Goal: Information Seeking & Learning: Check status

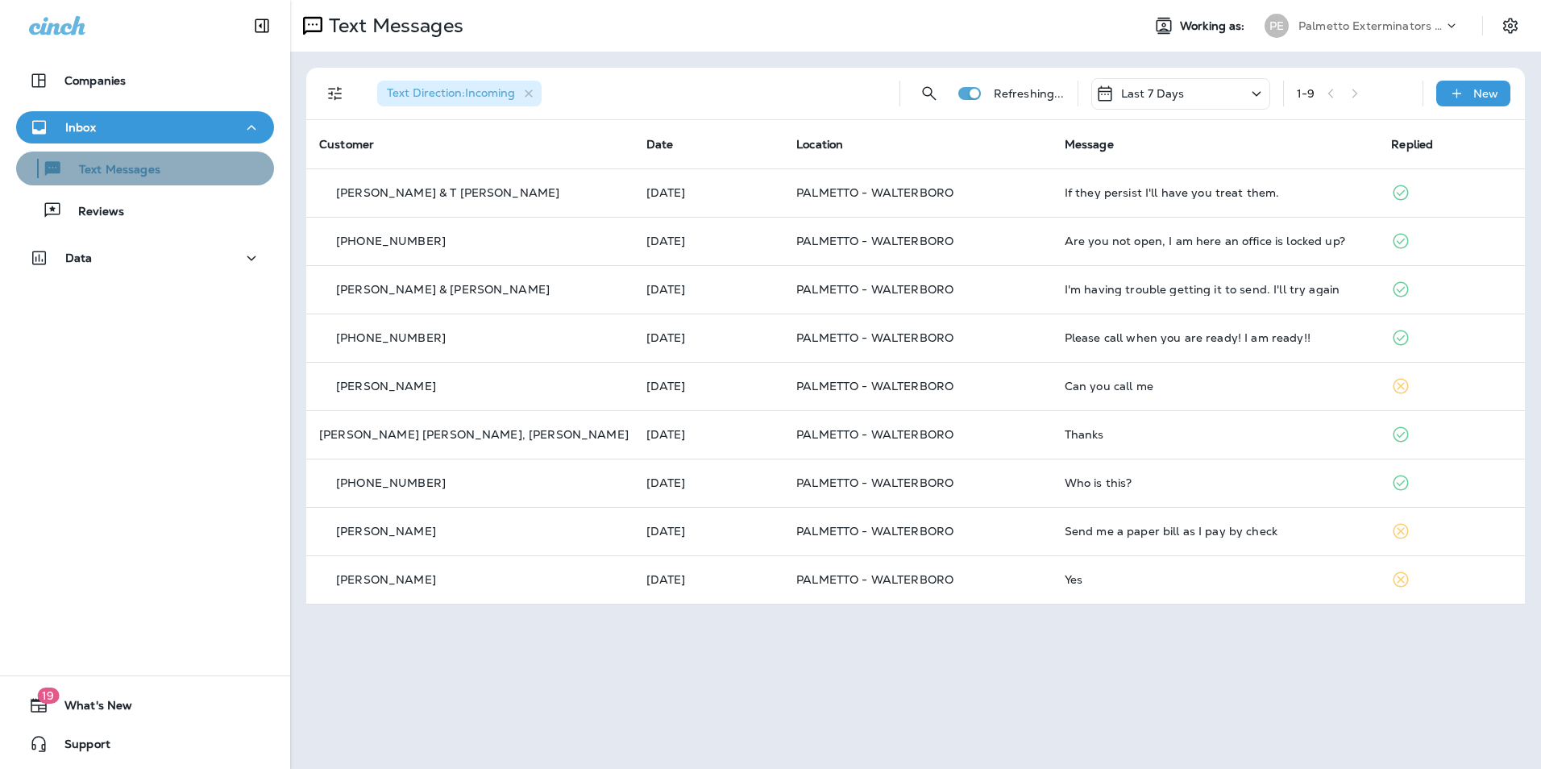
click at [186, 165] on div "Text Messages" at bounding box center [145, 168] width 245 height 24
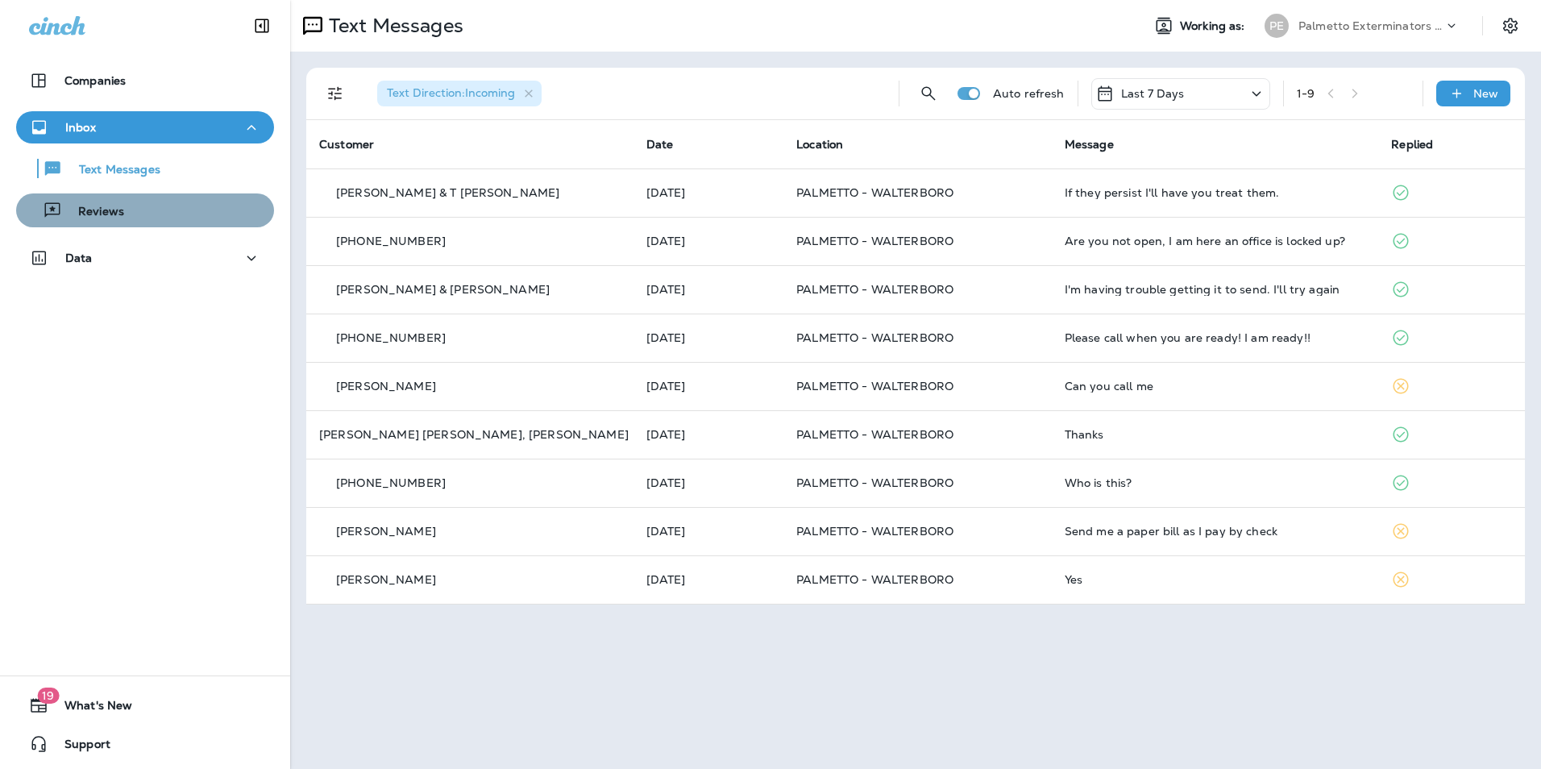
click at [182, 210] on div "Reviews" at bounding box center [145, 210] width 245 height 24
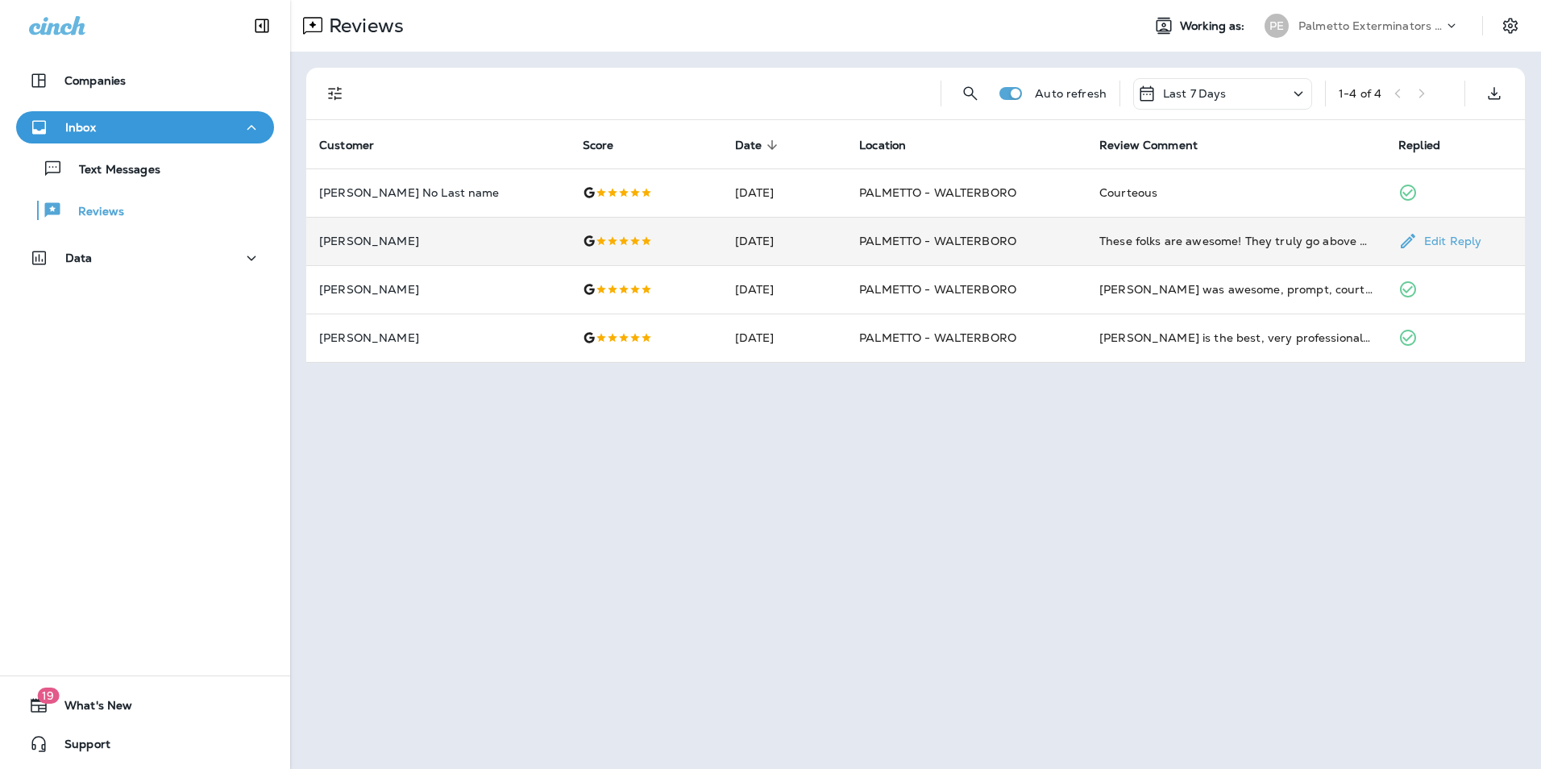
click at [1204, 250] on td "These folks are awesome! They truly go above and beyond to make sure things are…" at bounding box center [1236, 241] width 299 height 48
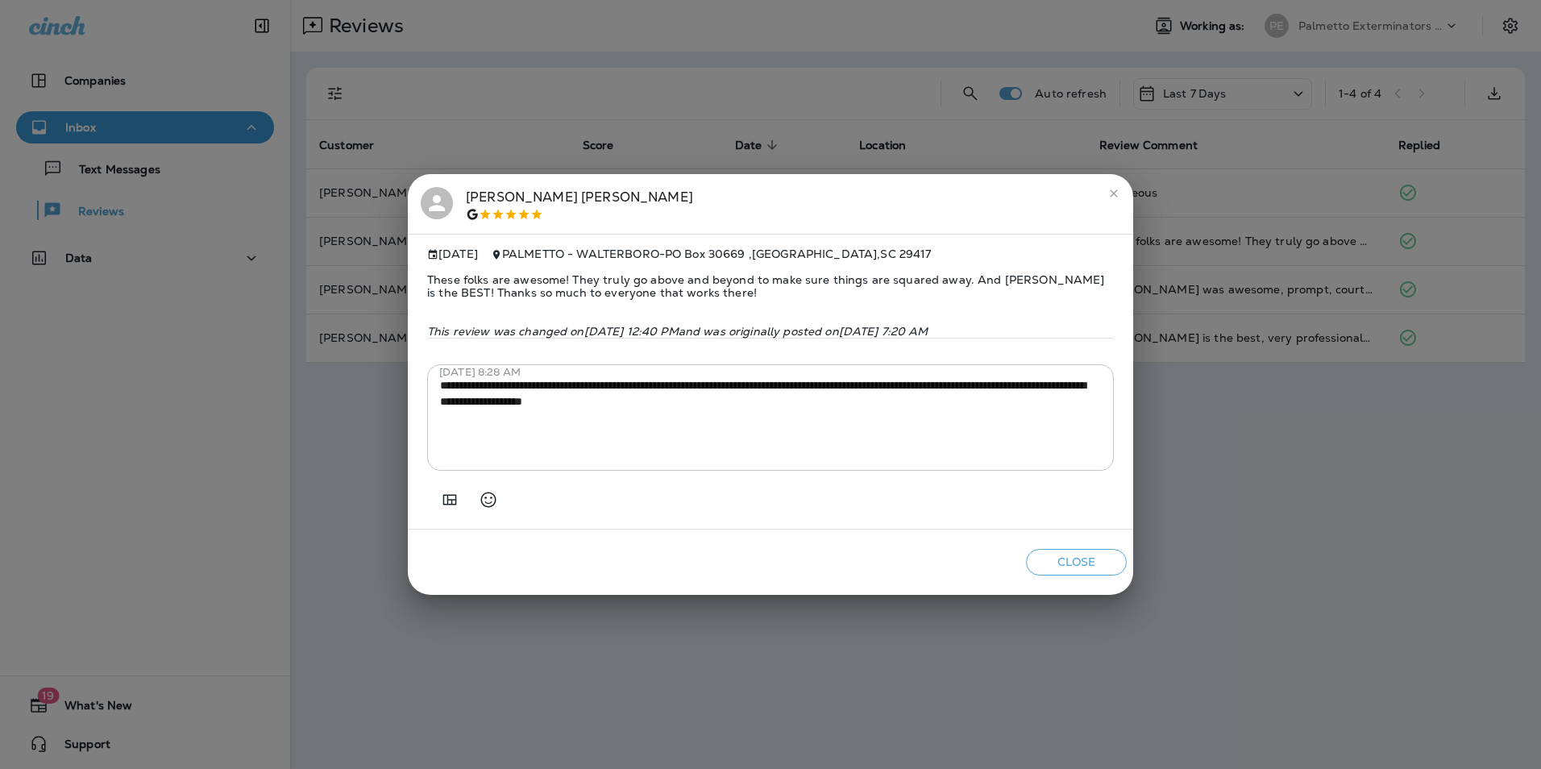
click at [1087, 576] on button "Close" at bounding box center [1076, 562] width 101 height 27
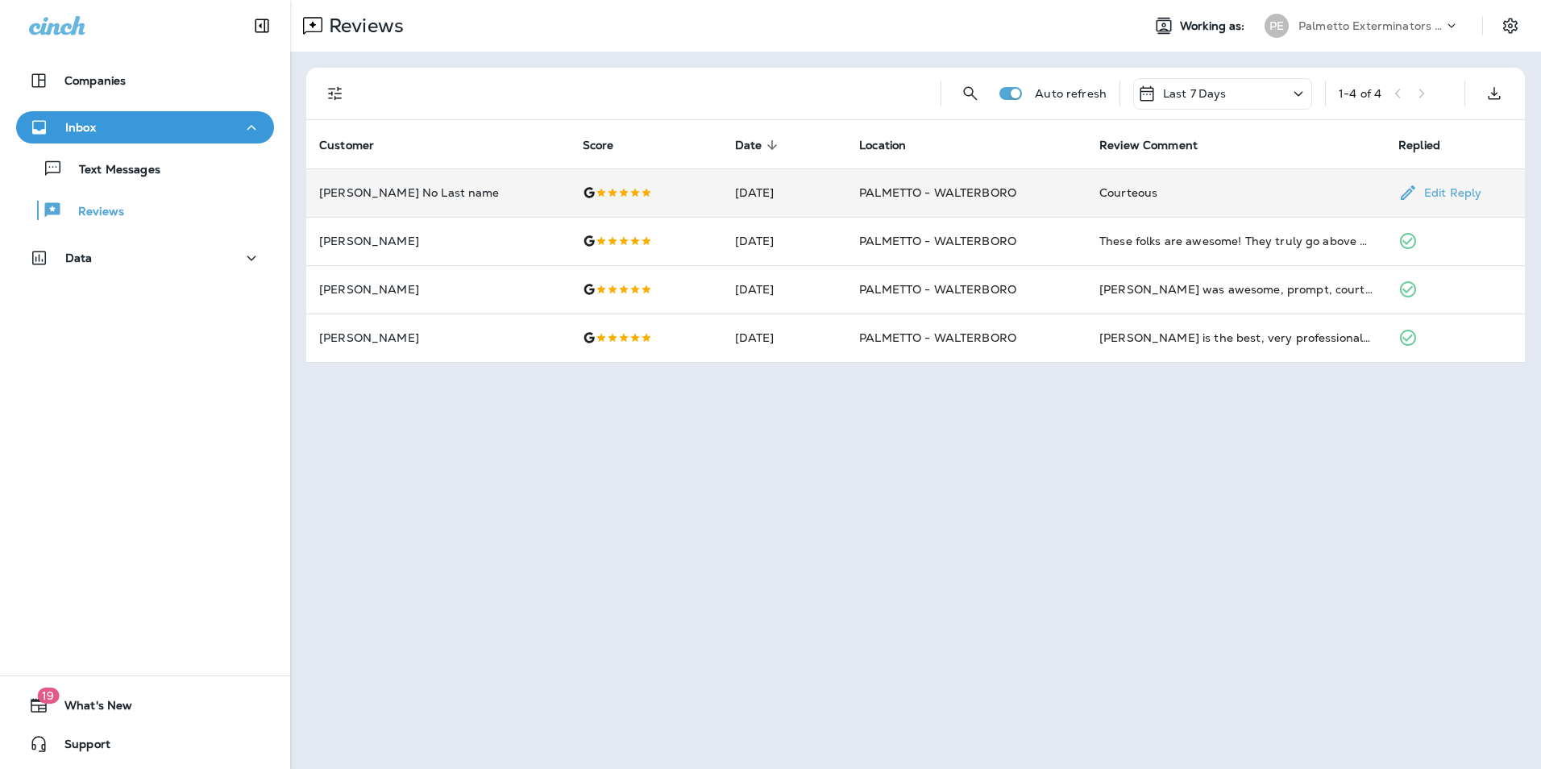
click at [1162, 206] on td "Courteous" at bounding box center [1236, 192] width 299 height 48
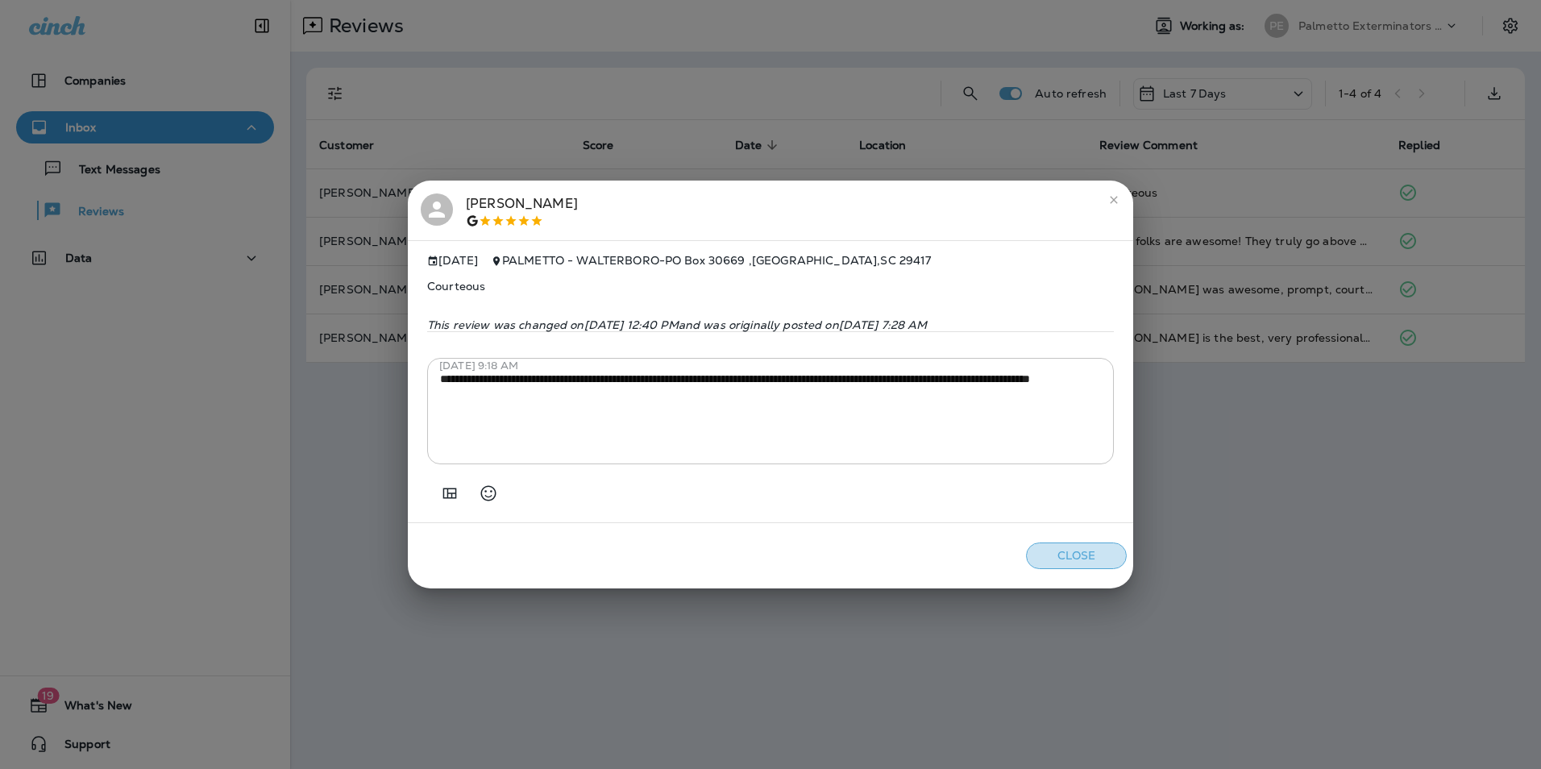
click at [1058, 568] on button "Close" at bounding box center [1076, 555] width 101 height 27
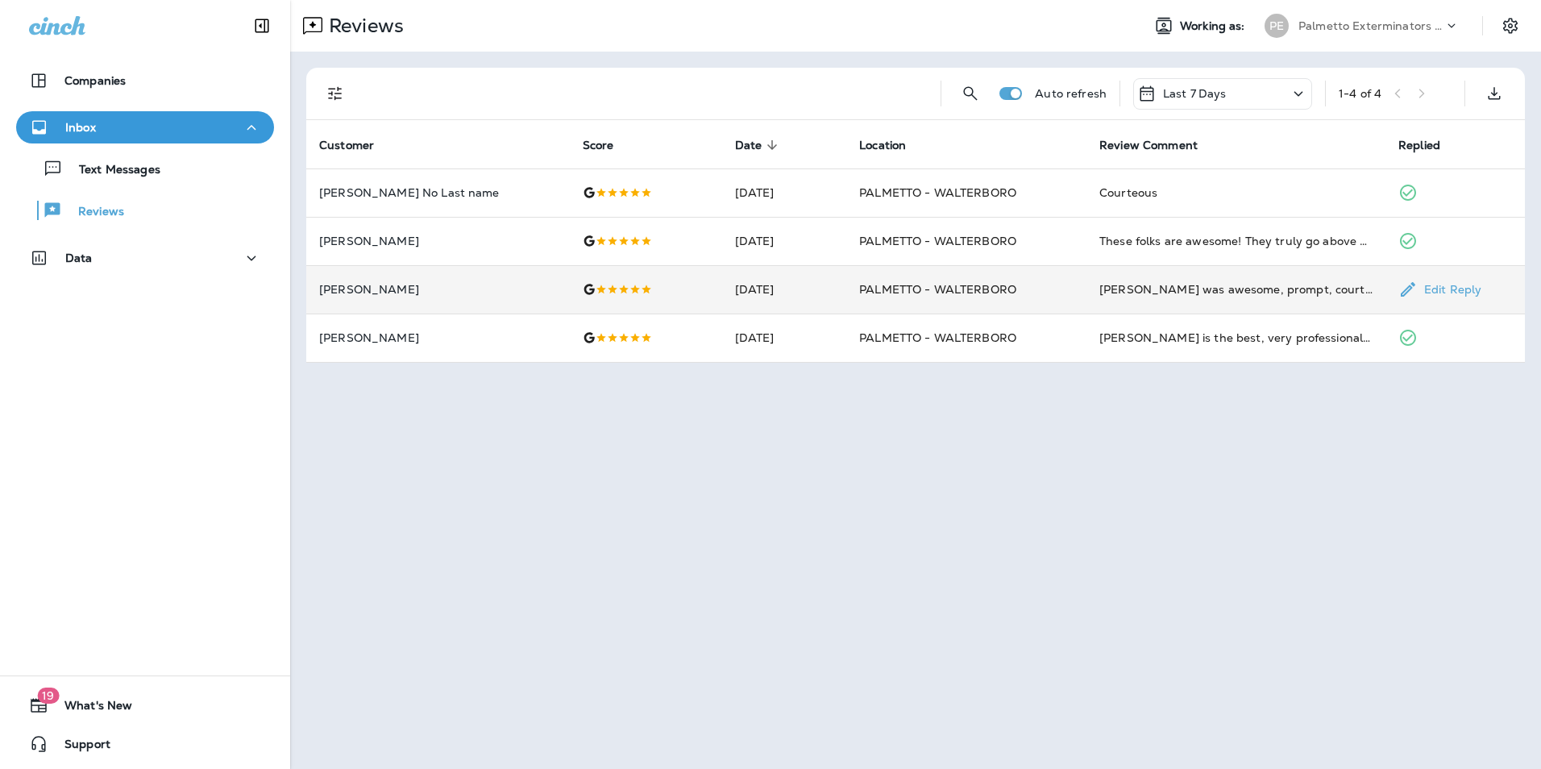
click at [1145, 287] on div "[PERSON_NAME] was awesome, prompt, courteous and very thorough." at bounding box center [1235, 289] width 273 height 16
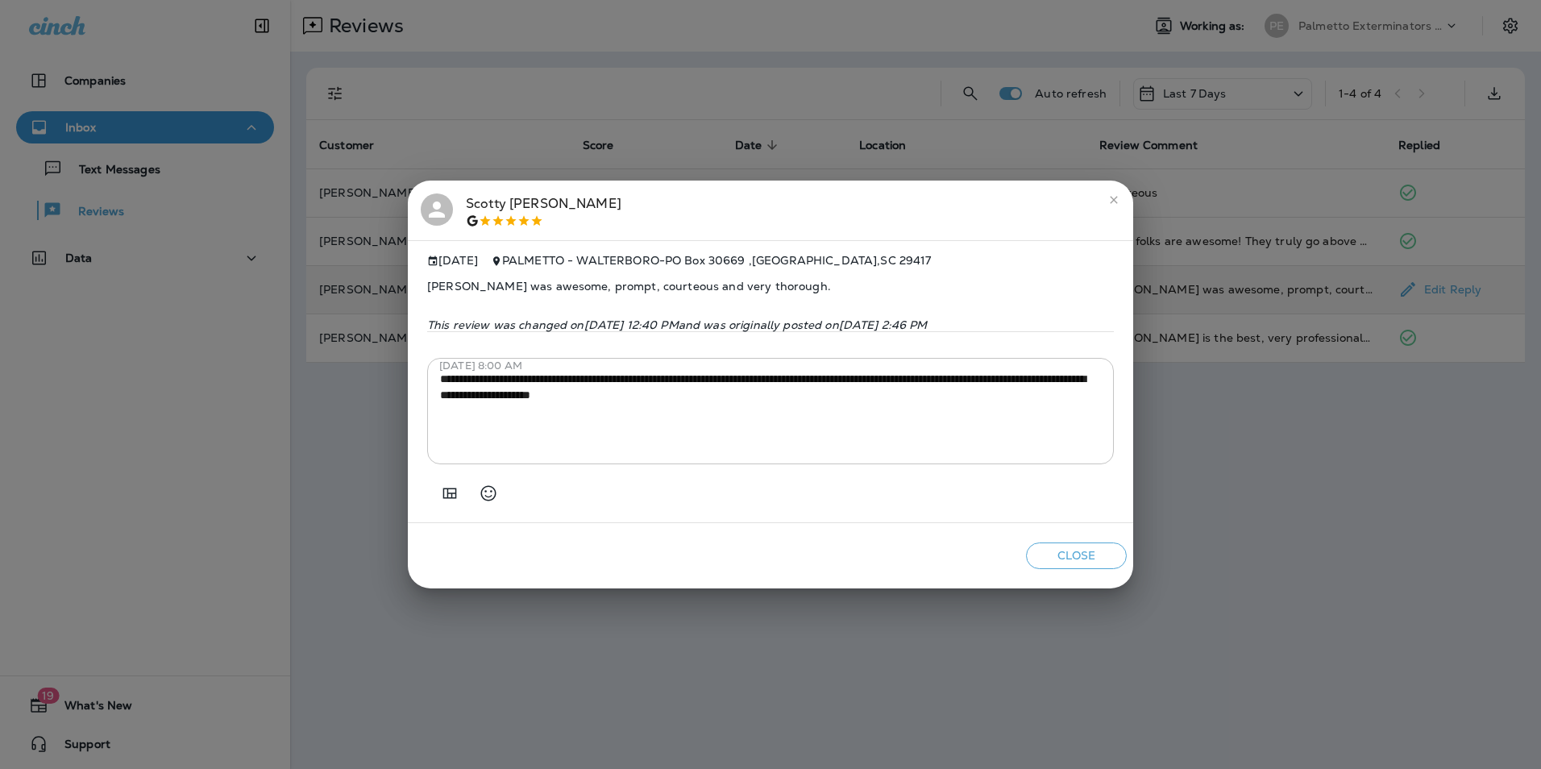
click at [1038, 557] on button "Close" at bounding box center [1076, 555] width 101 height 27
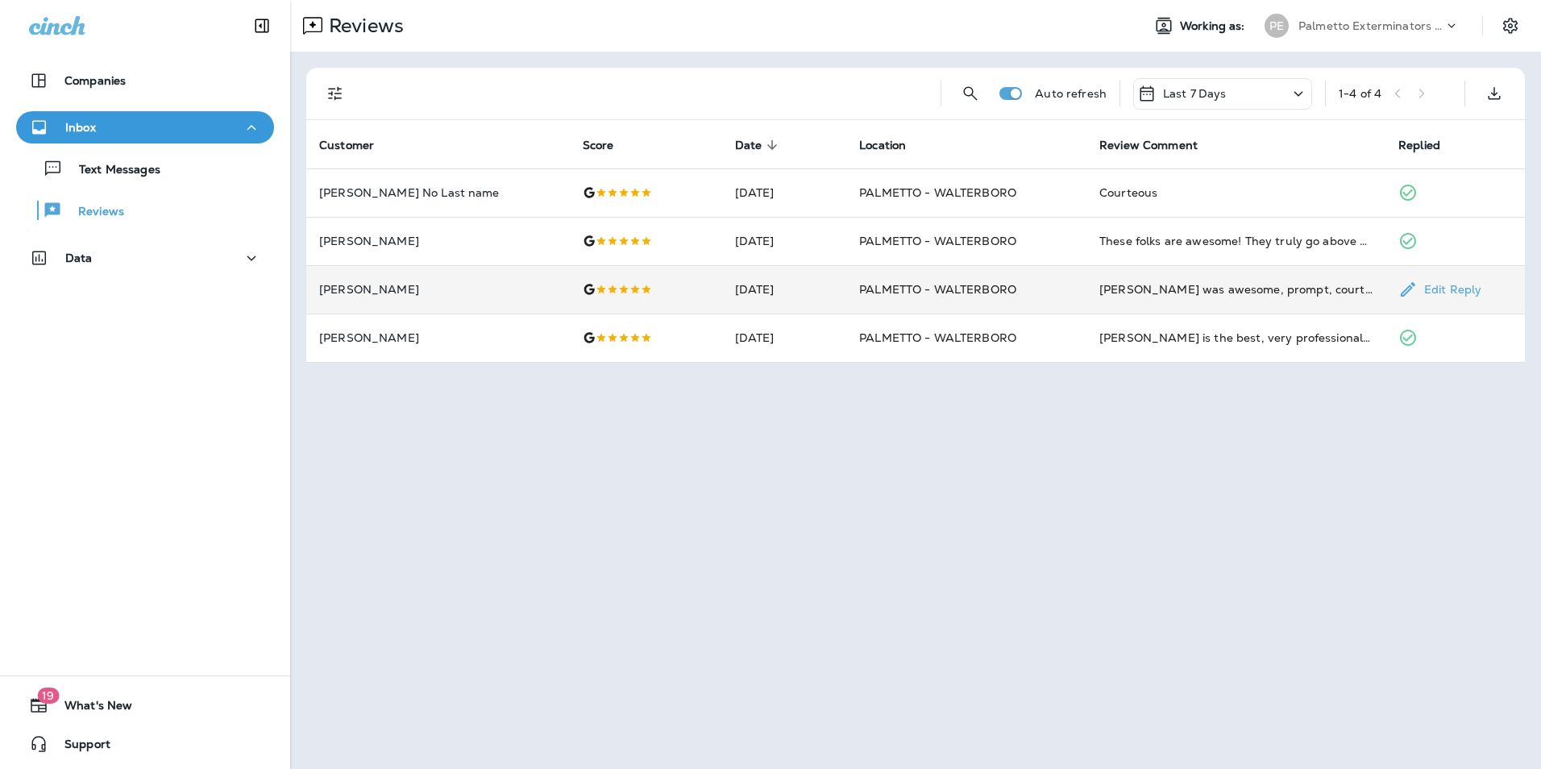
click at [891, 447] on div "Reviews Working as: PE Palmetto Exterminators LLC Auto refresh Last 7 Days 1 - …" at bounding box center [915, 384] width 1251 height 769
click at [158, 162] on div "Text Messages" at bounding box center [92, 168] width 138 height 24
